Goal: Task Accomplishment & Management: Use online tool/utility

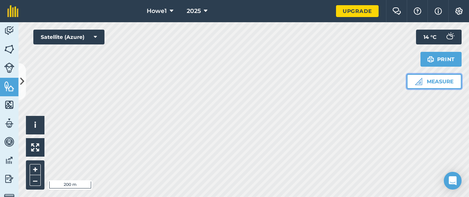
click at [432, 84] on button "Measure" at bounding box center [434, 81] width 55 height 15
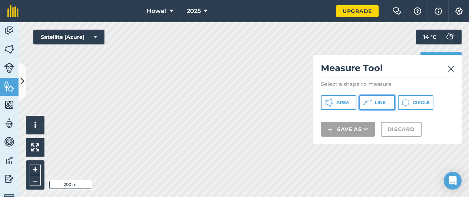
click at [376, 109] on button "Line" at bounding box center [378, 102] width 36 height 15
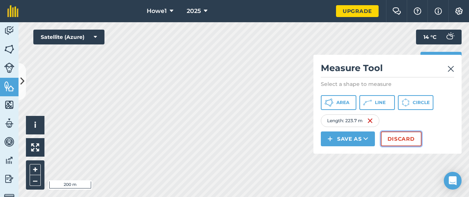
click at [400, 142] on button "Discard" at bounding box center [401, 139] width 41 height 15
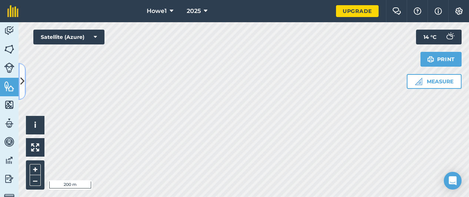
click at [24, 82] on icon at bounding box center [22, 81] width 4 height 13
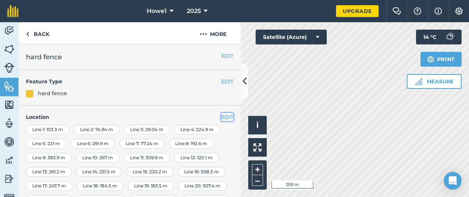
click at [223, 117] on button "EDIT" at bounding box center [227, 117] width 12 height 8
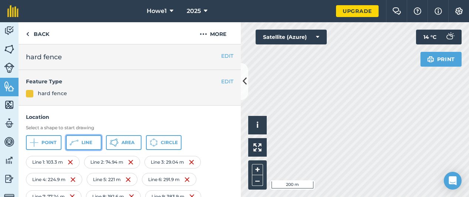
click at [90, 144] on span "Line" at bounding box center [87, 143] width 11 height 6
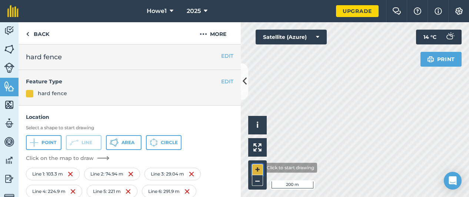
click at [258, 168] on button "+" at bounding box center [257, 169] width 11 height 11
click at [259, 167] on button "+" at bounding box center [257, 169] width 11 height 11
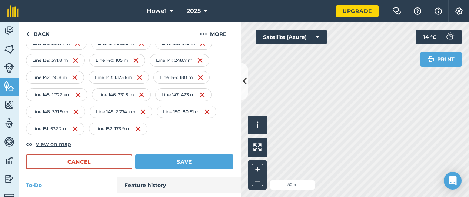
scroll to position [898, 0]
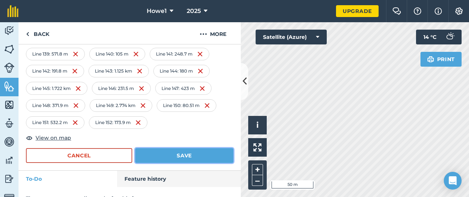
click at [151, 148] on button "Save" at bounding box center [184, 155] width 98 height 15
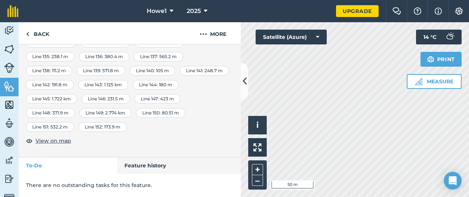
scroll to position [638, 0]
click at [246, 90] on button at bounding box center [244, 81] width 7 height 37
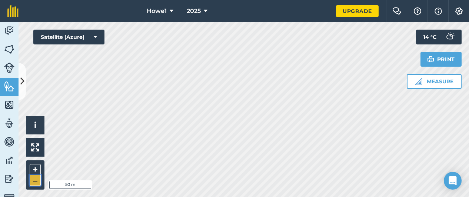
click at [37, 181] on button "–" at bounding box center [35, 180] width 11 height 11
click at [433, 86] on button "Measure" at bounding box center [434, 81] width 55 height 15
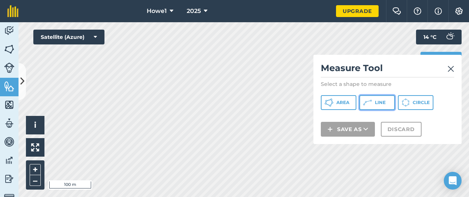
click at [382, 103] on span "Line" at bounding box center [380, 103] width 11 height 6
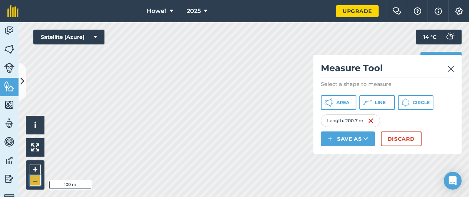
click at [36, 180] on button "–" at bounding box center [35, 180] width 11 height 11
click at [411, 138] on button "Discard" at bounding box center [401, 139] width 41 height 15
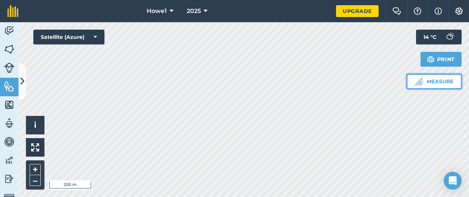
click at [441, 82] on button "Measure" at bounding box center [434, 81] width 55 height 15
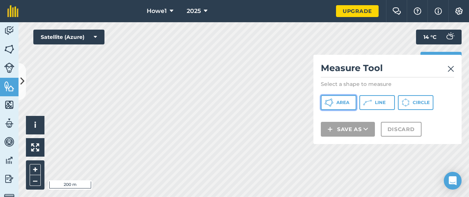
click at [340, 101] on span "Area" at bounding box center [343, 103] width 13 height 6
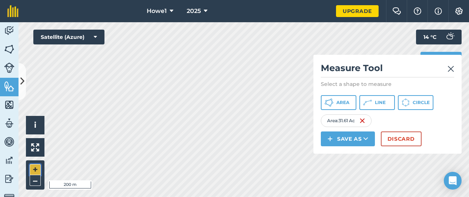
click at [37, 169] on button "+" at bounding box center [35, 169] width 11 height 11
click at [349, 101] on span "Area" at bounding box center [343, 103] width 13 height 6
click at [347, 102] on span "Area" at bounding box center [343, 103] width 13 height 6
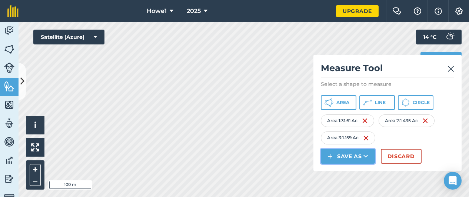
click at [366, 156] on icon at bounding box center [366, 156] width 5 height 7
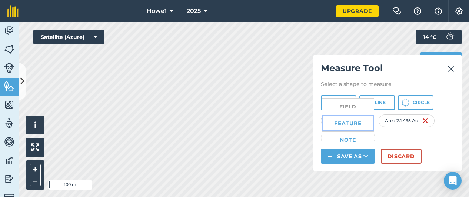
click at [353, 125] on link "Feature" at bounding box center [348, 123] width 52 height 16
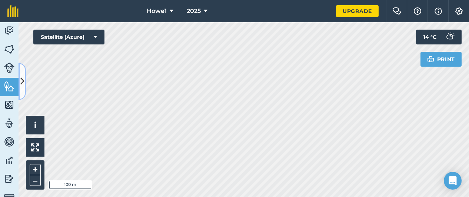
click at [25, 85] on button at bounding box center [22, 81] width 7 height 37
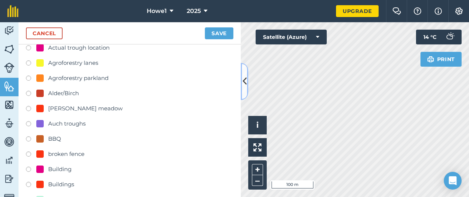
scroll to position [146, 0]
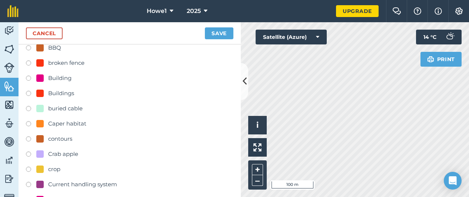
click at [28, 170] on label at bounding box center [31, 170] width 10 height 7
radio input "true"
type input "crop"
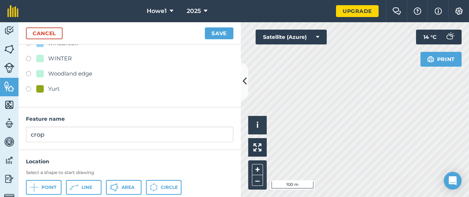
scroll to position [1346, 0]
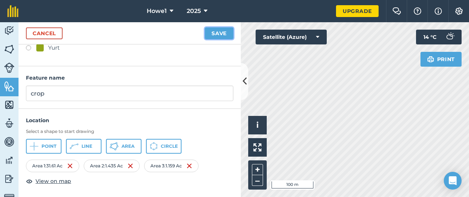
click at [224, 34] on button "Save" at bounding box center [219, 33] width 29 height 12
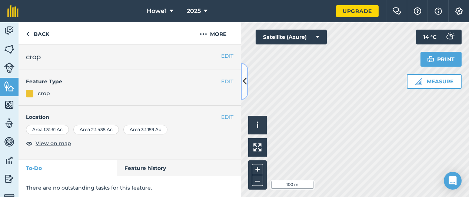
click at [245, 83] on icon at bounding box center [245, 81] width 4 height 13
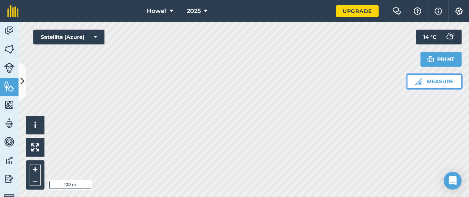
click at [446, 80] on button "Measure" at bounding box center [434, 81] width 55 height 15
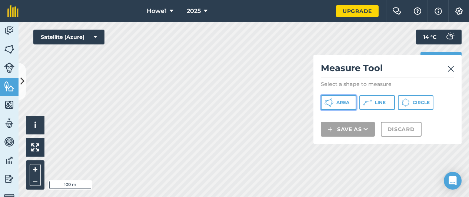
click at [345, 104] on span "Area" at bounding box center [343, 103] width 13 height 6
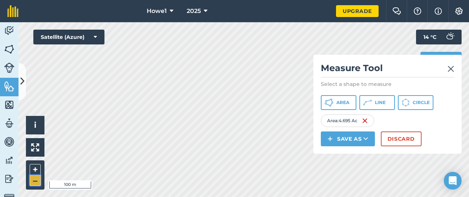
click at [37, 182] on button "–" at bounding box center [35, 180] width 11 height 11
